Goal: Task Accomplishment & Management: Manage account settings

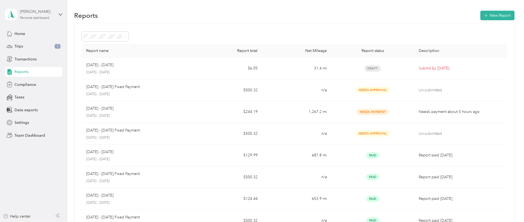
click at [37, 17] on div "Personal dashboard" at bounding box center [34, 17] width 29 height 3
click at [32, 44] on div "Team dashboard" at bounding box center [24, 45] width 29 height 6
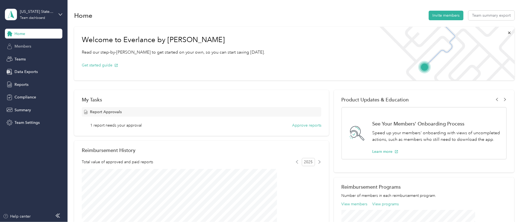
click at [25, 46] on span "Members" at bounding box center [22, 46] width 17 height 6
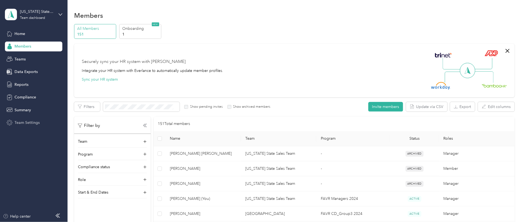
click at [23, 120] on span "Team Settings" at bounding box center [26, 123] width 25 height 6
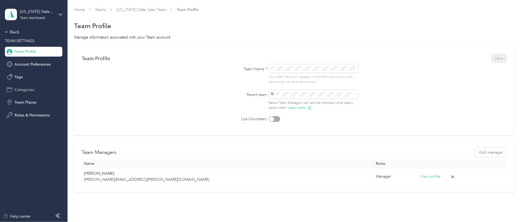
click at [21, 92] on span "Categories" at bounding box center [24, 90] width 20 height 6
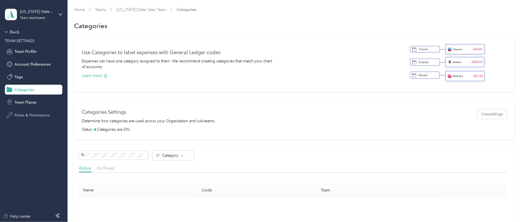
click at [31, 111] on div "Roles & Permissions" at bounding box center [33, 115] width 57 height 10
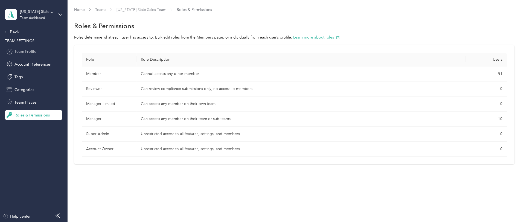
click at [27, 53] on span "Team Profile" at bounding box center [25, 52] width 22 height 6
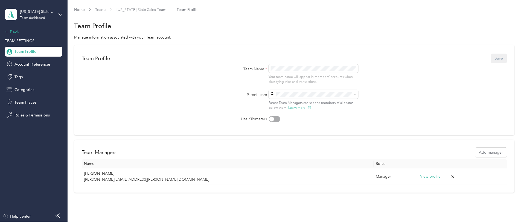
click at [17, 33] on div "Back" at bounding box center [32, 32] width 55 height 7
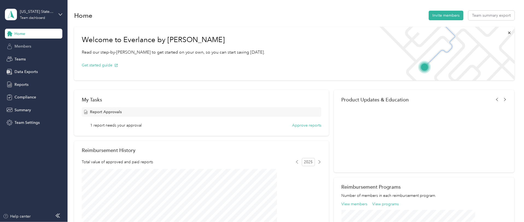
click at [21, 46] on span "Members" at bounding box center [22, 46] width 17 height 6
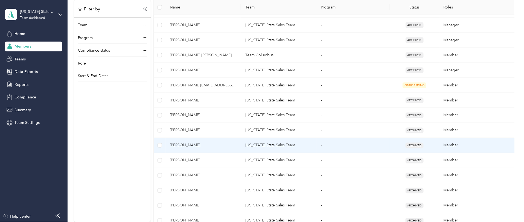
scroll to position [146, 0]
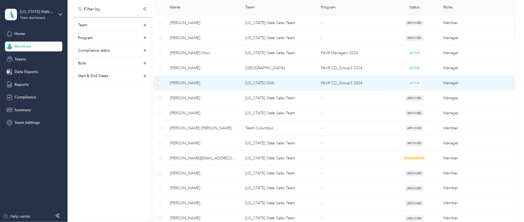
click at [233, 87] on td "[PERSON_NAME]" at bounding box center [203, 83] width 75 height 15
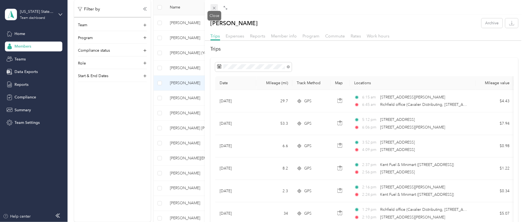
click at [211, 7] on span at bounding box center [215, 8] width 8 height 8
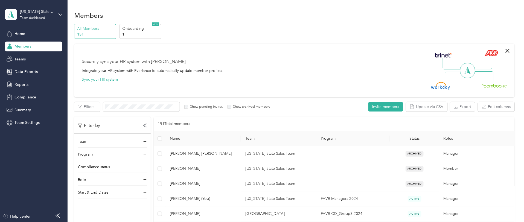
scroll to position [73, 0]
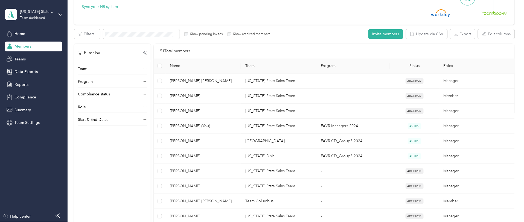
click at [132, 103] on div "Team Program Compliance status Role Start & End Dates" at bounding box center [112, 96] width 77 height 60
click at [134, 110] on div "Role" at bounding box center [112, 108] width 69 height 9
click at [130, 106] on div "Role" at bounding box center [112, 108] width 69 height 9
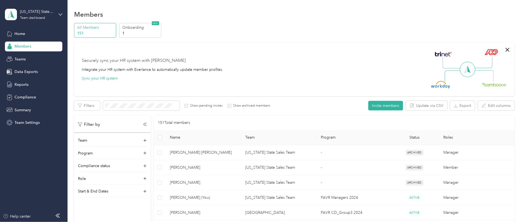
scroll to position [0, 0]
click at [22, 55] on div "Teams" at bounding box center [33, 59] width 57 height 10
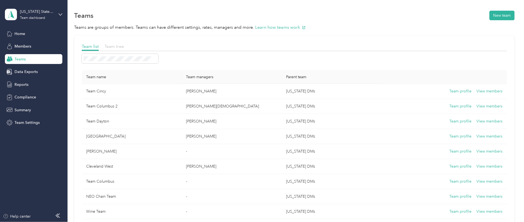
click at [124, 45] on span "Team tree" at bounding box center [113, 46] width 19 height 5
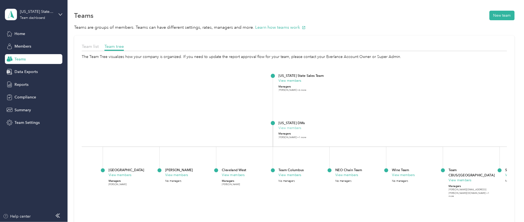
click at [302, 127] on button "View members" at bounding box center [290, 127] width 23 height 5
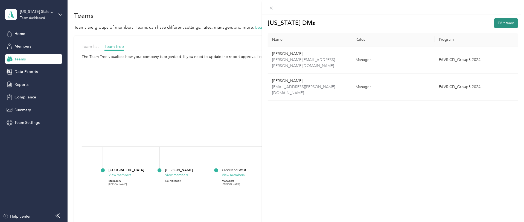
click at [502, 22] on button "Edit team" at bounding box center [506, 23] width 24 height 10
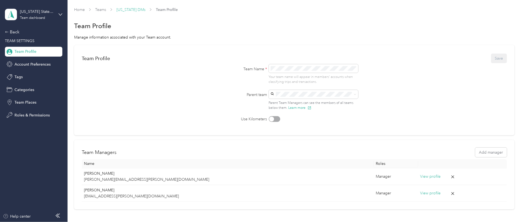
click at [145, 8] on link "[US_STATE] DMs" at bounding box center [130, 9] width 29 height 5
click at [160, 5] on div "Home Teams [US_STATE] DMs Team Profile Team Profile Manage information associat…" at bounding box center [295, 119] width 454 height 239
click at [145, 8] on link "[US_STATE] DMs" at bounding box center [130, 9] width 29 height 5
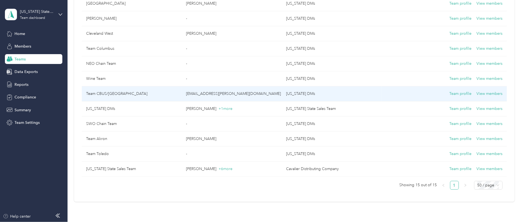
scroll to position [146, 0]
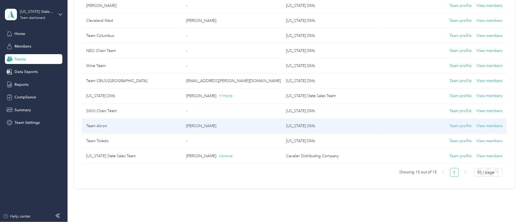
click at [249, 123] on p "[PERSON_NAME]" at bounding box center [231, 126] width 91 height 6
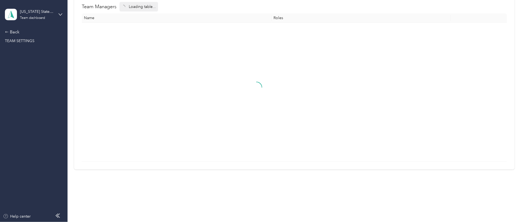
scroll to position [27, 0]
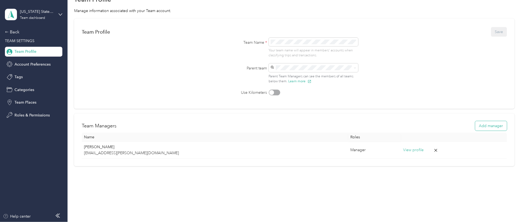
click at [475, 124] on button "Add manager" at bounding box center [491, 126] width 32 height 10
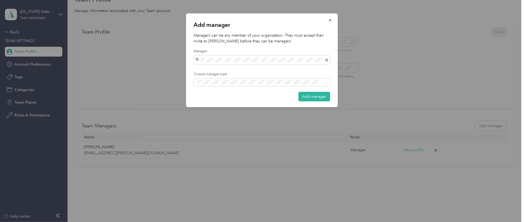
click at [241, 70] on div "[PERSON_NAME]" at bounding box center [262, 69] width 129 height 6
click at [328, 82] on icon at bounding box center [327, 82] width 2 height 2
click at [325, 222] on div "Add manager Managers can be any member of your organization. They must accept t…" at bounding box center [260, 222] width 521 height 0
click at [325, 95] on button "Add manager" at bounding box center [315, 97] width 32 height 10
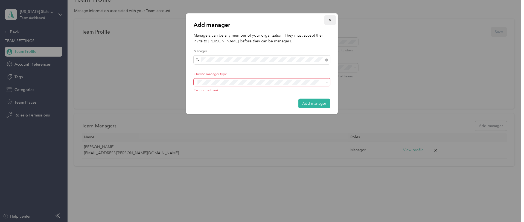
click at [329, 20] on icon "button" at bounding box center [330, 20] width 4 height 4
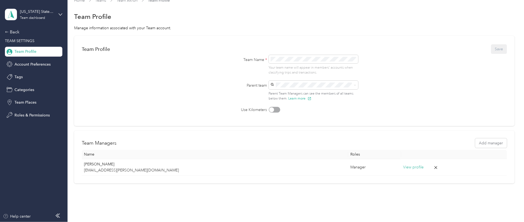
scroll to position [0, 0]
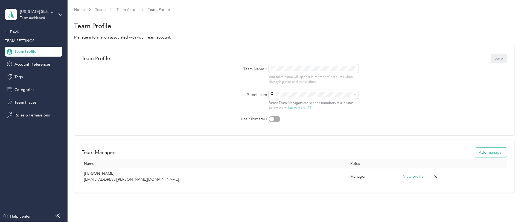
click at [475, 156] on button "Add manager" at bounding box center [491, 153] width 32 height 10
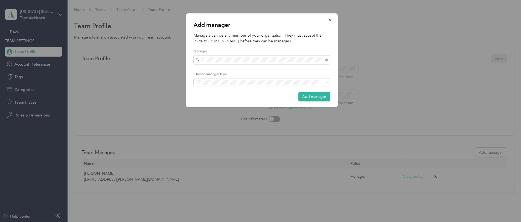
click at [228, 67] on span "[PERSON_NAME]" at bounding box center [213, 68] width 30 height 5
click at [279, 100] on div "Manager" at bounding box center [262, 102] width 129 height 7
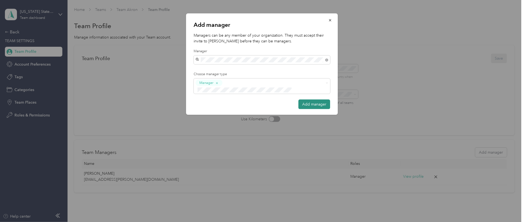
click at [310, 100] on button "Add manager" at bounding box center [315, 105] width 32 height 10
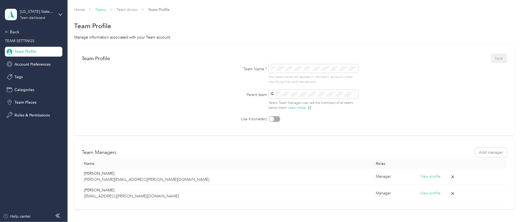
click at [106, 9] on link "Teams" at bounding box center [100, 9] width 11 height 5
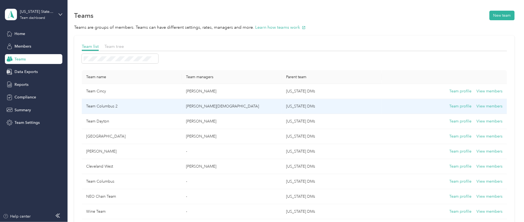
scroll to position [36, 0]
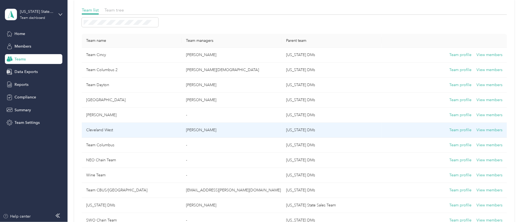
click at [232, 130] on p "[PERSON_NAME]" at bounding box center [231, 130] width 91 height 6
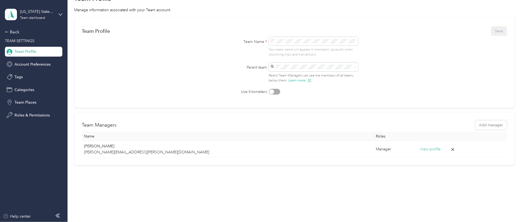
scroll to position [27, 0]
click at [475, 127] on button "Add manager" at bounding box center [491, 126] width 32 height 10
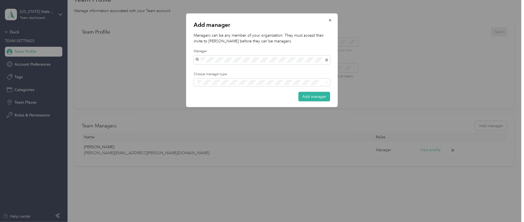
click at [221, 68] on span "[PERSON_NAME]" at bounding box center [213, 68] width 30 height 5
click at [290, 99] on div "Manager" at bounding box center [262, 102] width 129 height 7
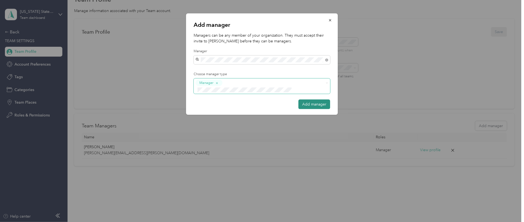
click at [312, 100] on button "Add manager" at bounding box center [315, 105] width 32 height 10
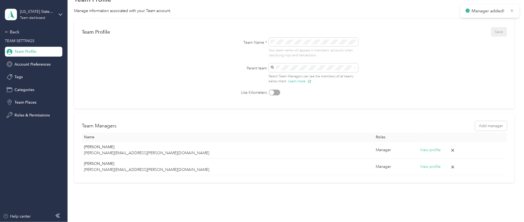
scroll to position [0, 0]
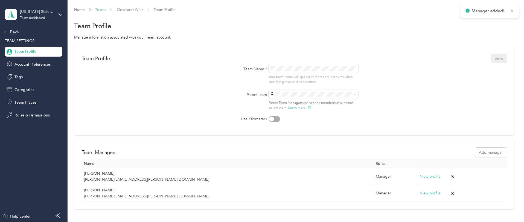
click at [106, 9] on link "Teams" at bounding box center [100, 9] width 11 height 5
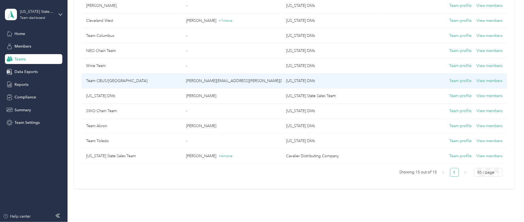
scroll to position [73, 0]
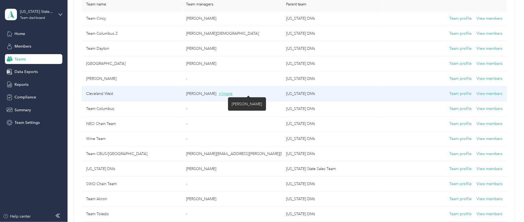
click at [233, 93] on span "+ 1 more" at bounding box center [226, 93] width 14 height 5
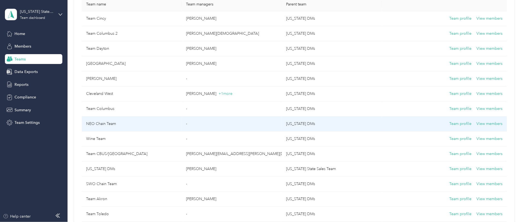
scroll to position [0, 0]
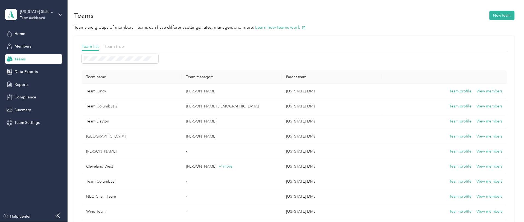
click at [19, 58] on span "Teams" at bounding box center [19, 59] width 11 height 6
click at [124, 47] on span "Team tree" at bounding box center [113, 46] width 19 height 5
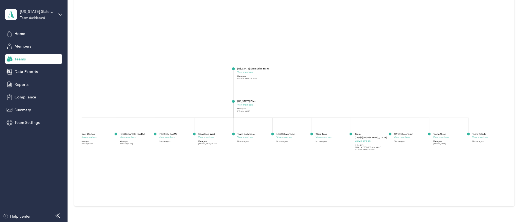
scroll to position [63, 0]
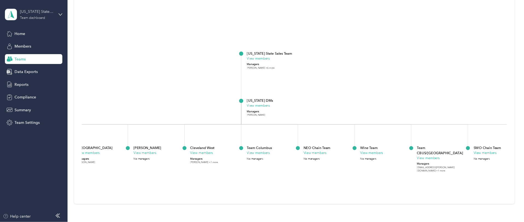
click at [31, 11] on div "[US_STATE] State Sales Team" at bounding box center [37, 12] width 34 height 6
click at [30, 42] on div "Team dashboard" at bounding box center [25, 44] width 30 height 6
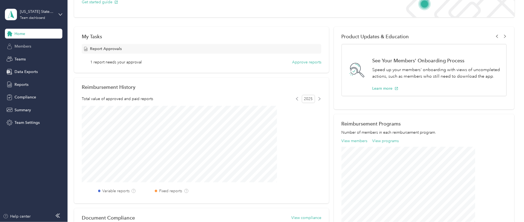
click at [22, 48] on span "Members" at bounding box center [22, 46] width 17 height 6
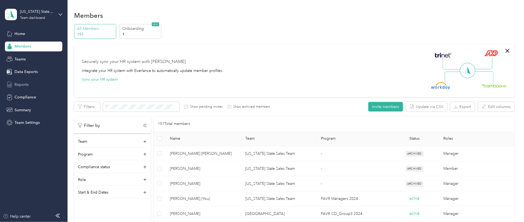
click at [24, 84] on span "Reports" at bounding box center [21, 85] width 14 height 6
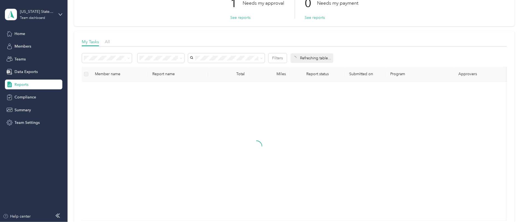
scroll to position [44, 0]
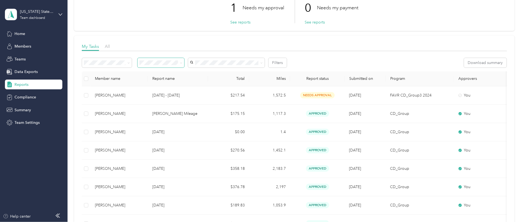
click at [182, 63] on icon at bounding box center [181, 63] width 2 height 2
click at [205, 82] on div "Needs my approval" at bounding box center [197, 81] width 39 height 6
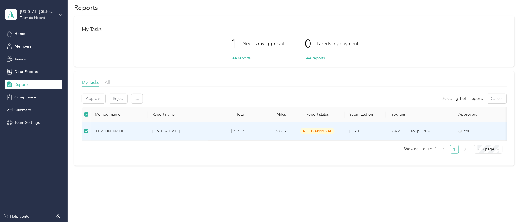
scroll to position [14, 0]
click at [144, 128] on div "[PERSON_NAME]" at bounding box center [119, 131] width 49 height 6
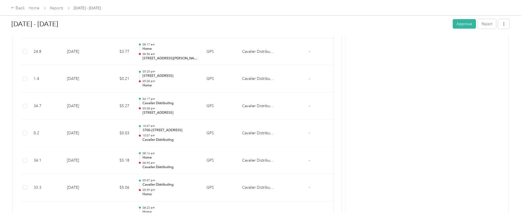
scroll to position [1531, 0]
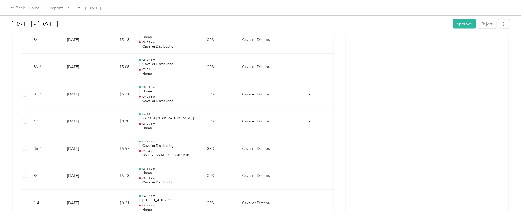
click at [453, 22] on button "Approve" at bounding box center [464, 24] width 23 height 10
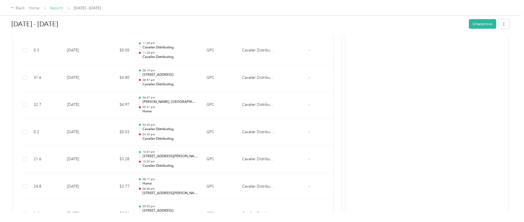
click at [63, 10] on link "Reports" at bounding box center [56, 8] width 13 height 5
